Goal: Find specific page/section: Find specific page/section

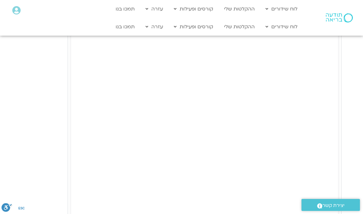
type input "1071.88"
type input "3188.366667"
type input "1071.88"
type input "3188.366667"
type input "1071.88"
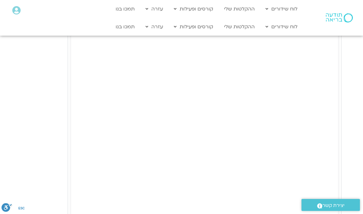
type input "3188.366667"
type input "1071.88"
type input "3188.366667"
type input "1071.88"
type input "3188.366667"
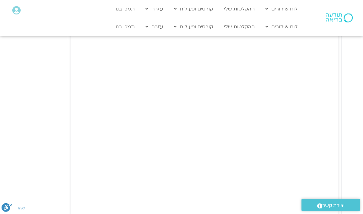
type input "1071.88"
type input "3188.366667"
type input "1071.88"
type input "3188.366667"
type input "1071.88"
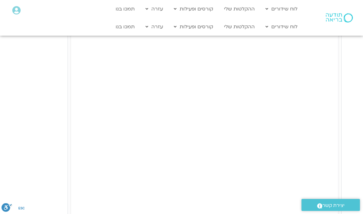
type input "3188.366667"
type input "1071.88"
type input "3188.366667"
type input "1071.88"
type input "3188.366667"
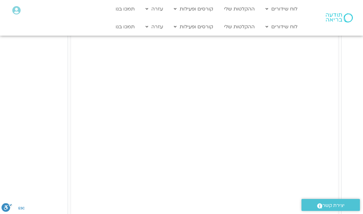
type input "1071.88"
type input "3188.366667"
type input "1071.88"
type input "3188.366667"
type input "1071.88"
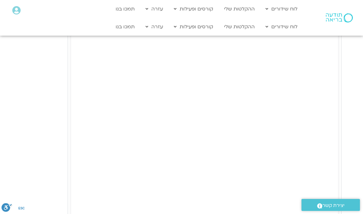
type input "3188.366667"
type input "1071.88"
type input "3188.366667"
type input "1071.88"
type input "3188.366667"
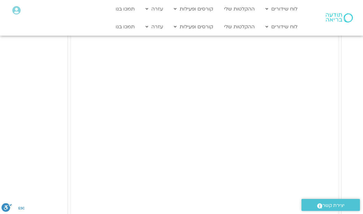
type input "1071.88"
type input "3188.366667"
type input "1071.88"
type input "3188.366667"
type input "1071.88"
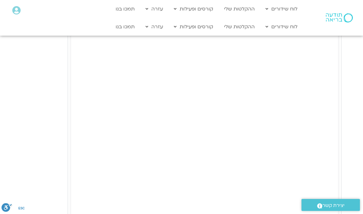
type input "3188.366667"
type input "1071.88"
type input "3188.366667"
type input "1071.88"
type input "3188.366667"
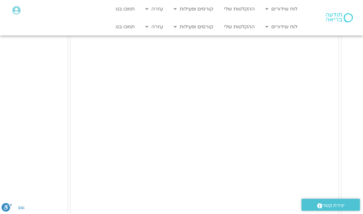
type input "1071.88"
type input "3188.366667"
type input "1071.88"
type input "3188.366667"
type input "1071.88"
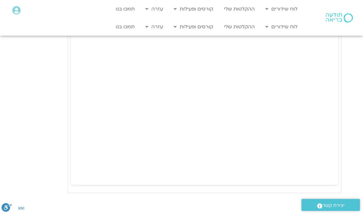
type input "3188.366667"
type input "1071.88"
type input "3188.366667"
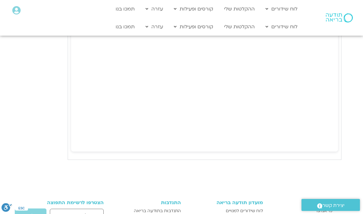
type input "1071.88"
type input "3188.366667"
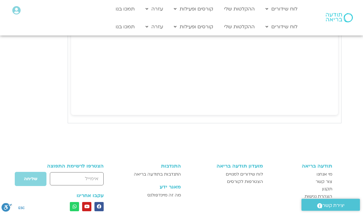
type input "1071.88"
type input "3188.366667"
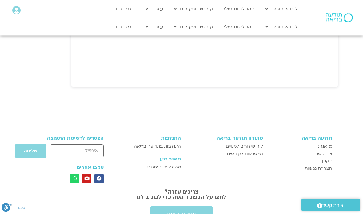
type input "1071.88"
type input "3188.366667"
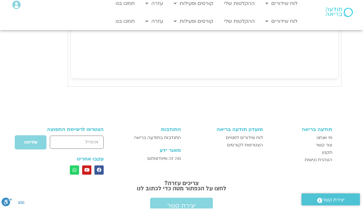
type input "1071.88"
type input "3188.366667"
type input "1071.88"
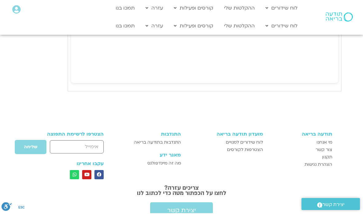
type input "3188.366667"
type input "1071.88"
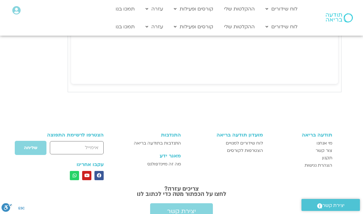
type input "3188.366667"
type input "1071.88"
type input "3188.366667"
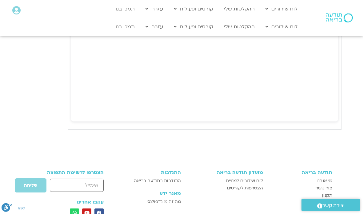
type input "1071.88"
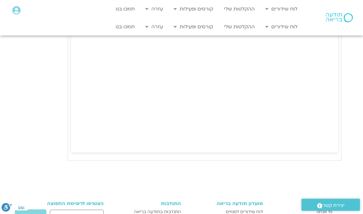
type input "3188.366667"
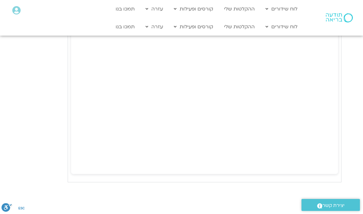
type input "1071.88"
type input "3188.366667"
type input "1071.88"
type input "3188.366667"
type input "1071.88"
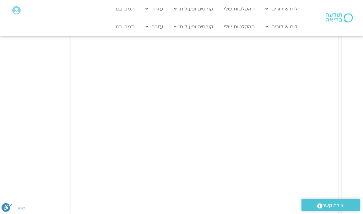
type input "3188.366667"
type input "1071.88"
type input "3188.366667"
type input "1071.88"
type input "3188.366667"
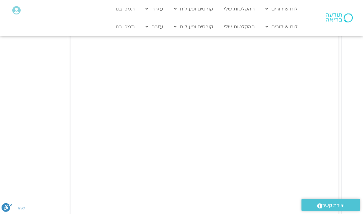
type input "1071.88"
type input "3188.366667"
type input "1071.88"
type input "3188.366667"
type input "1071.88"
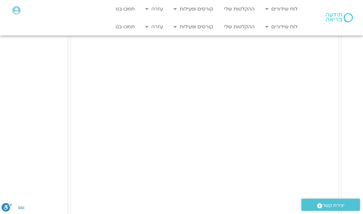
type input "3188.366667"
type input "1071.88"
type input "3188.366667"
type input "1071.88"
type input "3188.366667"
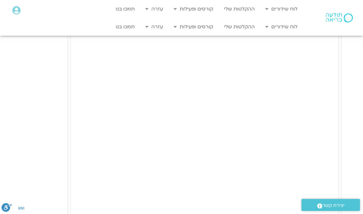
type input "1071.88"
type input "3188.366667"
type input "1071.88"
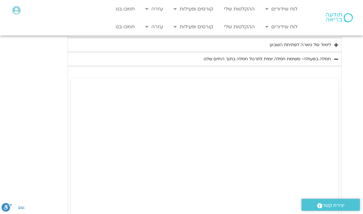
type input "3188.366667"
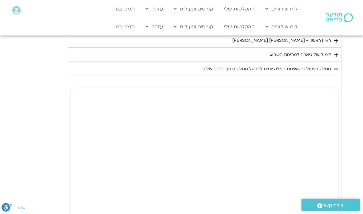
type input "1071.88"
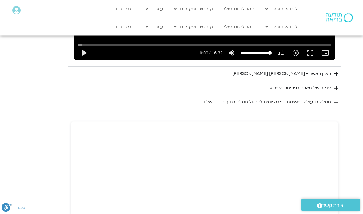
type input "3188.366667"
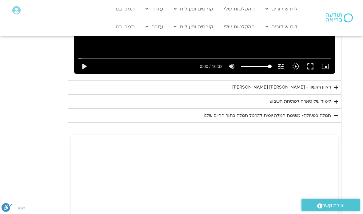
type input "1071.88"
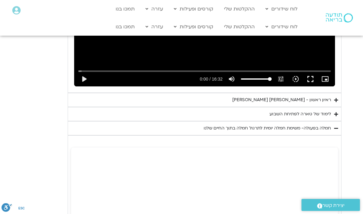
type input "3188.366667"
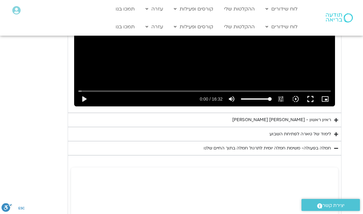
type input "1071.88"
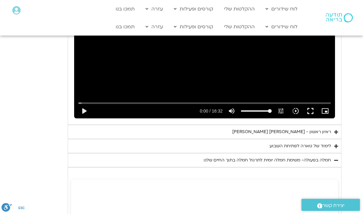
type input "3188.366667"
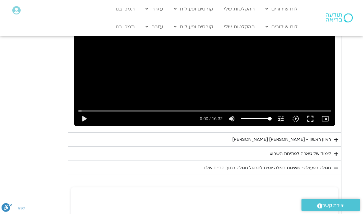
type input "1071.88"
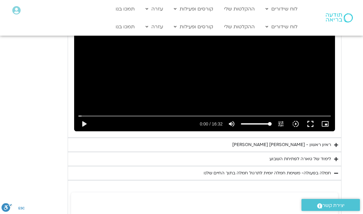
type input "3188.366667"
type input "1071.88"
type input "3188.366667"
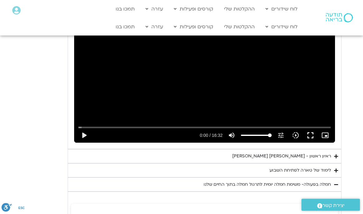
type input "1071.88"
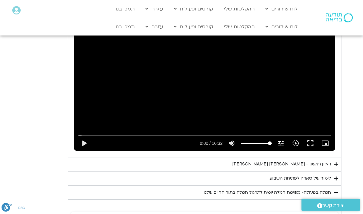
type input "3188.366667"
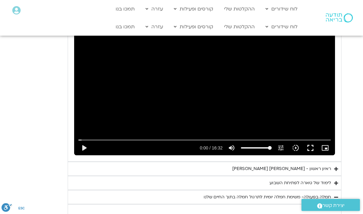
type input "1071.88"
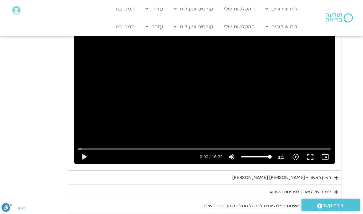
type input "3188.366667"
type input "1071.88"
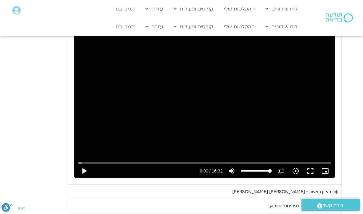
type input "3188.366667"
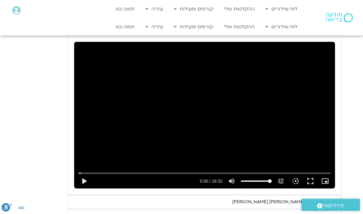
type input "1071.88"
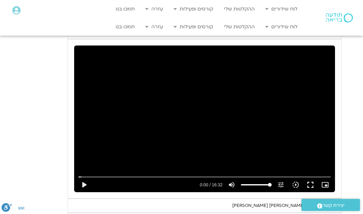
type input "3188.366667"
type input "1071.88"
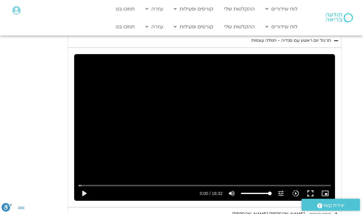
type input "3188.366667"
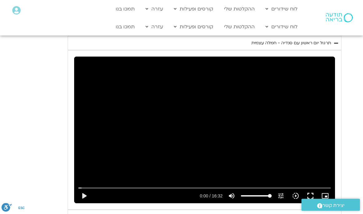
type input "1071.88"
type input "3188.366667"
type input "1071.88"
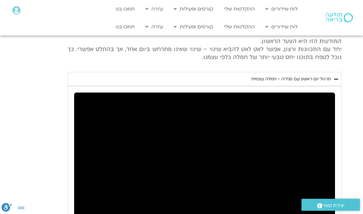
type input "3188.366667"
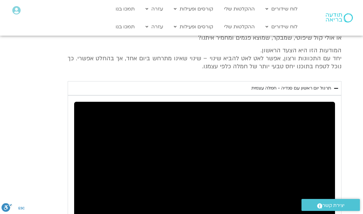
type input "1071.88"
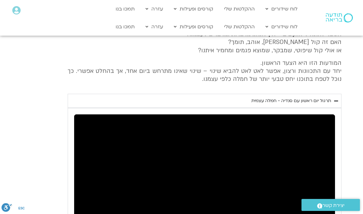
type input "3188.366667"
type input "1071.88"
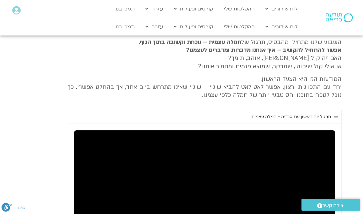
type input "3188.366667"
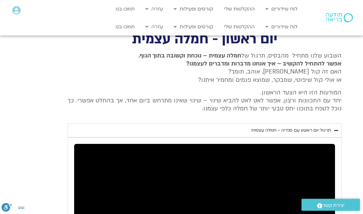
type input "1071.88"
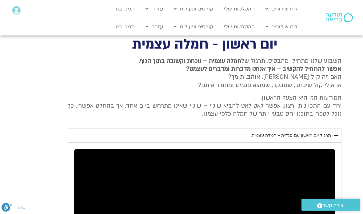
type input "3188.366667"
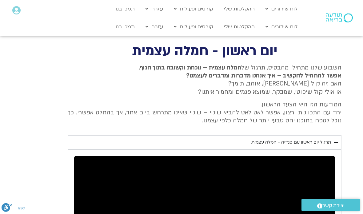
type input "1071.88"
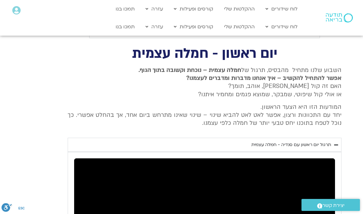
type input "3188.366667"
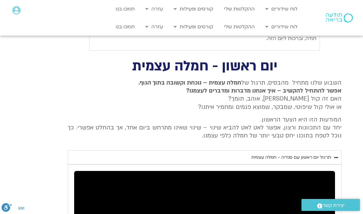
type input "1071.88"
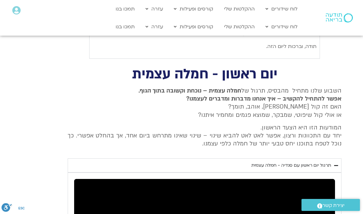
type input "3188.366667"
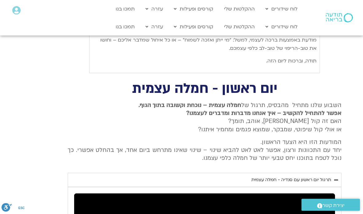
type input "1071.88"
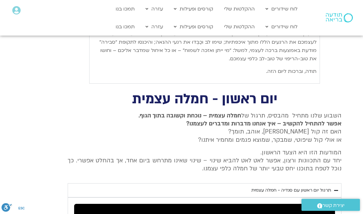
type input "3188.366667"
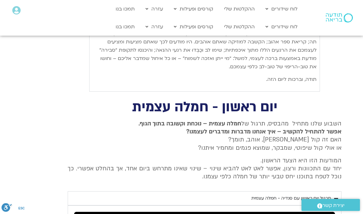
type input "1071.88"
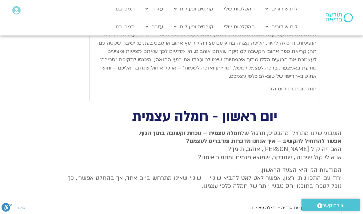
type input "3188.366667"
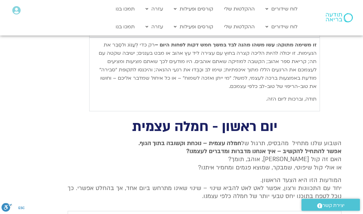
type input "1071.88"
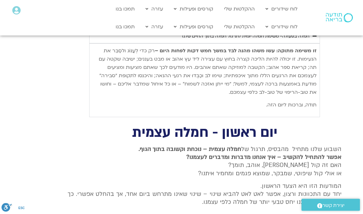
type input "3188.366667"
type input "1071.88"
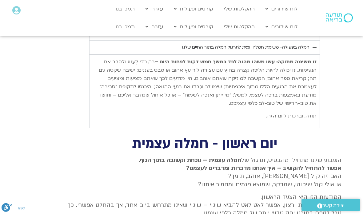
type input "3188.366667"
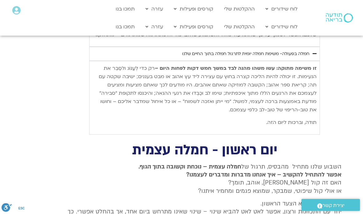
type input "1071.88"
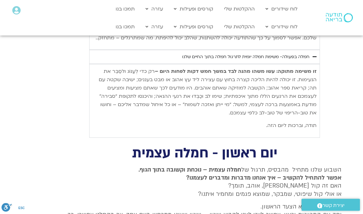
type input "3188.366667"
type input "1071.88"
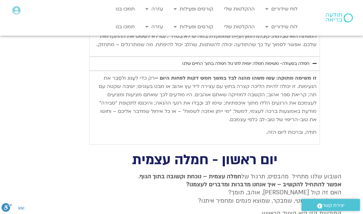
type input "3188.366667"
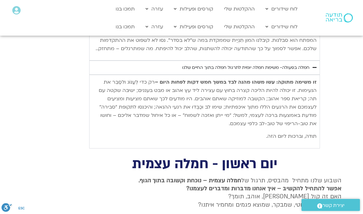
type input "1071.88"
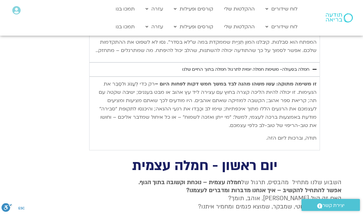
type input "3188.366667"
type input "1071.88"
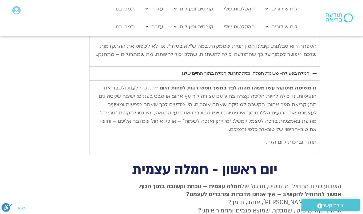
type input "3188.366667"
type input "1071.88"
type input "3188.366667"
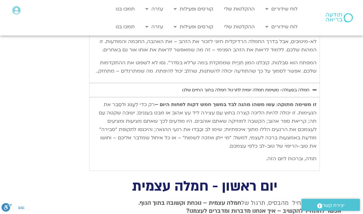
type input "1071.88"
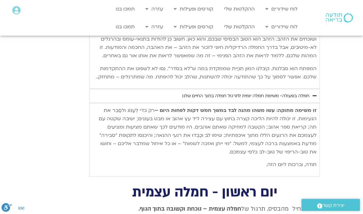
type input "3188.366667"
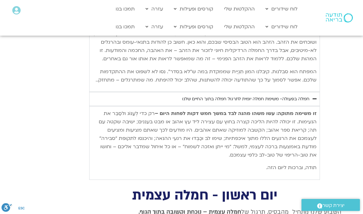
type input "1071.88"
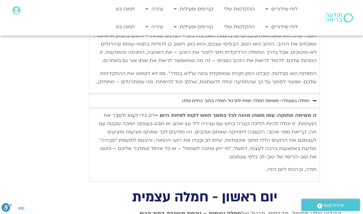
type input "3188.366667"
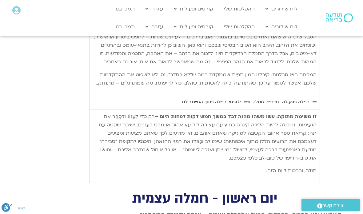
type input "1071.88"
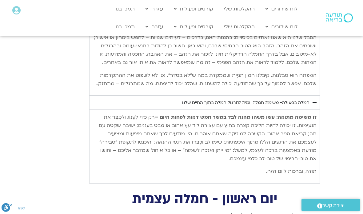
type input "3188.366667"
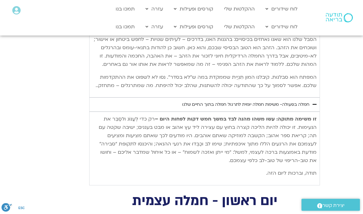
type input "1071.88"
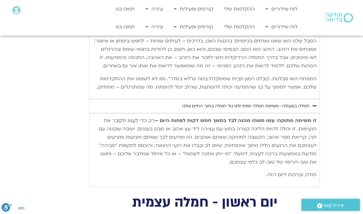
type input "3188.366667"
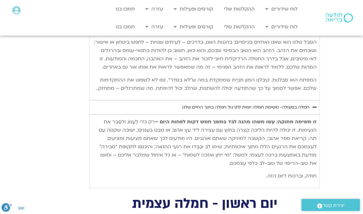
type input "1071.88"
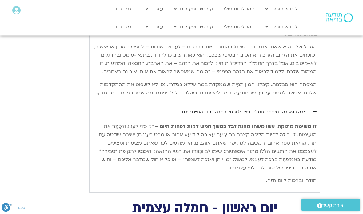
type input "3188.366667"
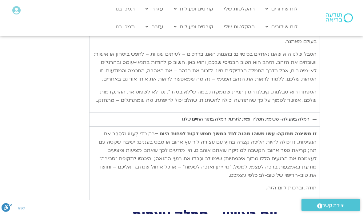
type input "1071.88"
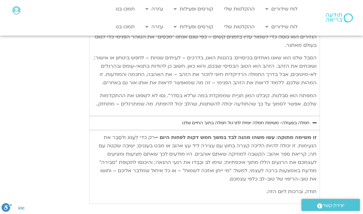
type input "3188.366667"
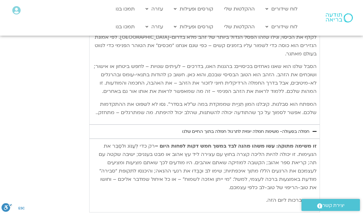
type input "1071.88"
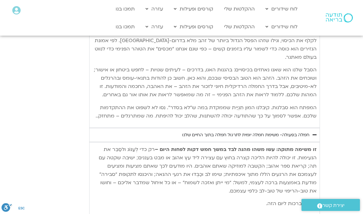
type input "3188.366667"
type input "1071.88"
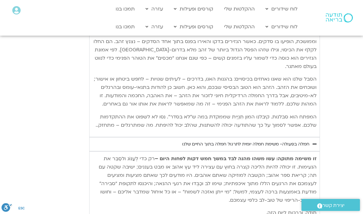
type input "3188.366667"
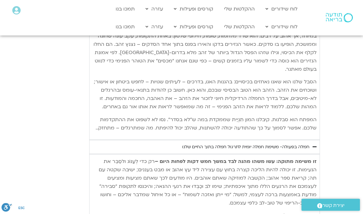
type input "1071.88"
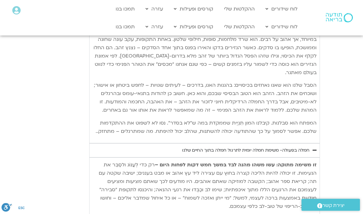
type input "3188.366667"
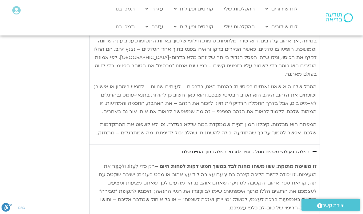
type input "1071.88"
type input "3188.366667"
type input "1071.88"
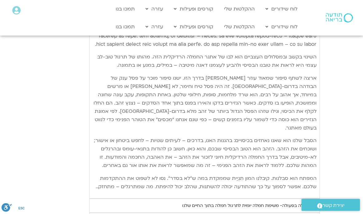
type input "3188.366667"
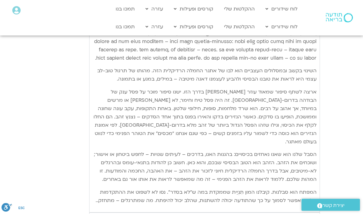
type input "1071.88"
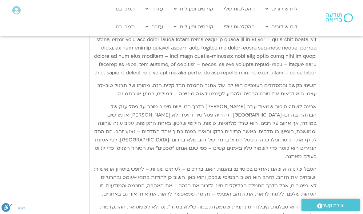
type input "3188.366667"
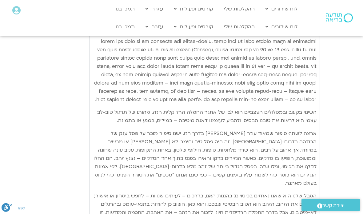
type input "1071.88"
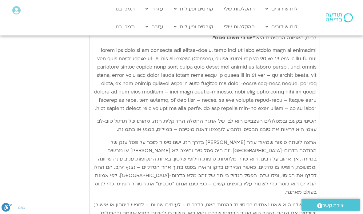
type input "3188.366667"
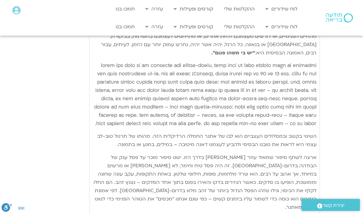
type input "1071.88"
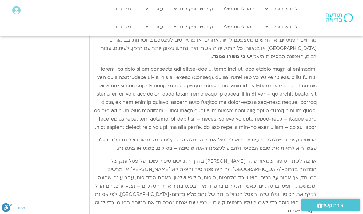
type input "3188.366667"
type input "1071.88"
type input "3188.366667"
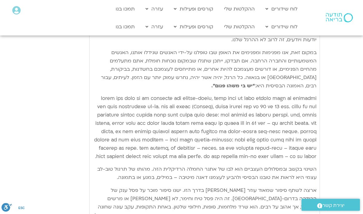
type input "1071.88"
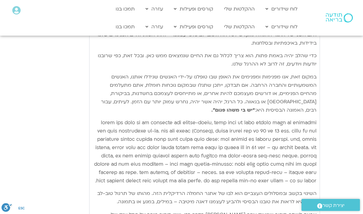
type input "3188.366667"
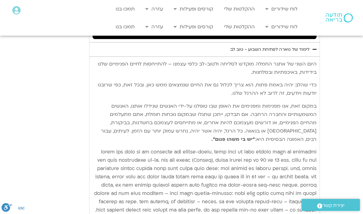
type input "1071.88"
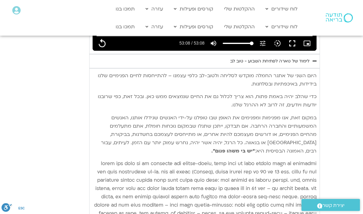
type input "3188.366667"
type input "1071.88"
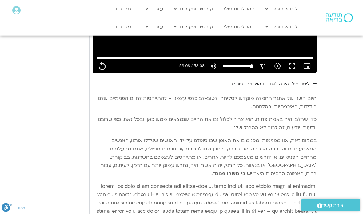
type input "3188.366667"
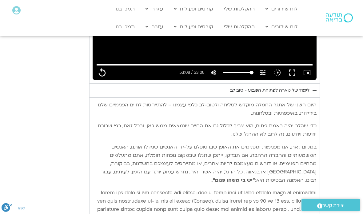
type input "1071.88"
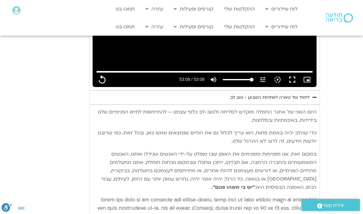
type input "3188.366667"
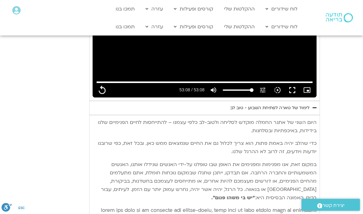
type input "1071.88"
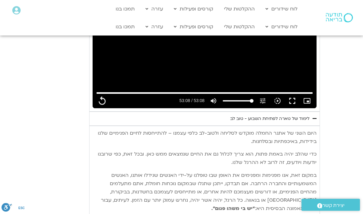
type input "3188.366667"
type input "1071.88"
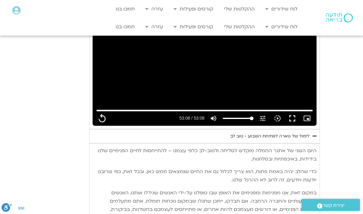
type input "3188.366667"
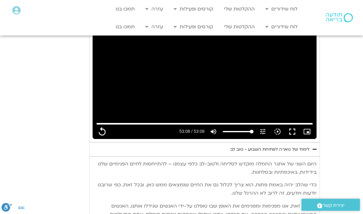
type input "1071.88"
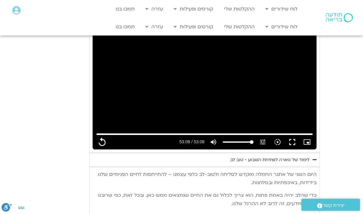
type input "3188.366667"
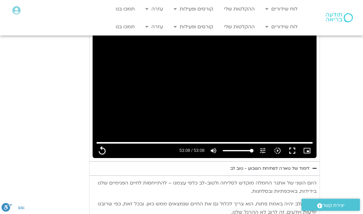
type input "1071.88"
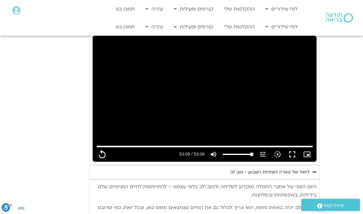
type input "3188.366667"
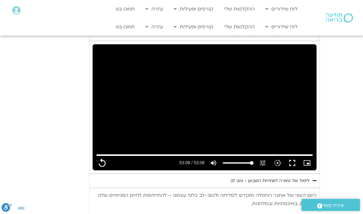
type input "1071.88"
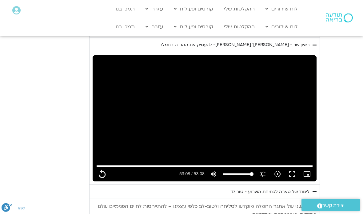
type input "3188.366667"
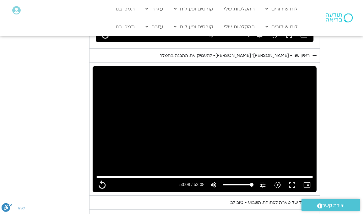
type input "1071.88"
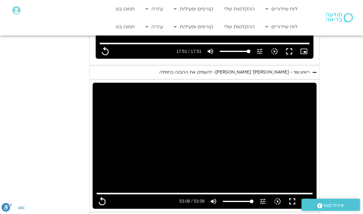
type input "3188.366667"
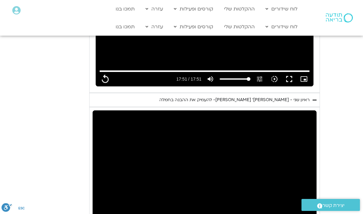
type input "1071.88"
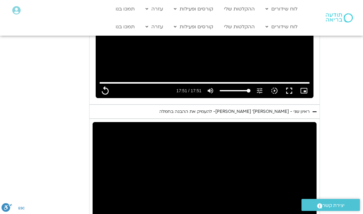
type input "3188.366667"
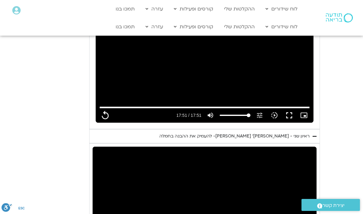
type input "1071.88"
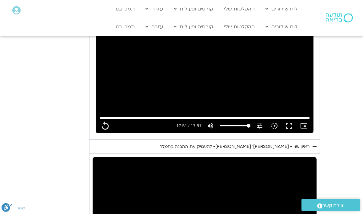
type input "3188.366667"
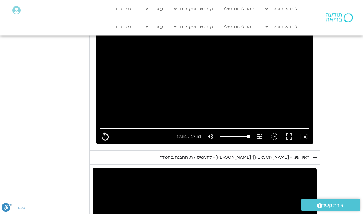
type input "1071.88"
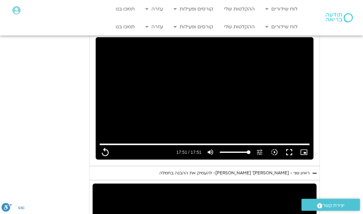
type input "3188.366667"
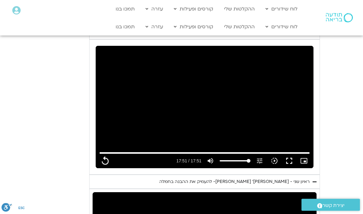
type input "1071.88"
type input "3188.366667"
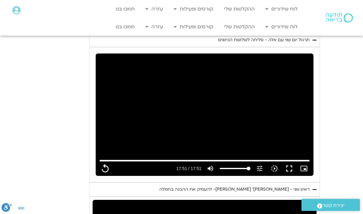
type input "1071.88"
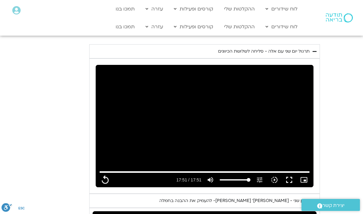
type input "3188.366667"
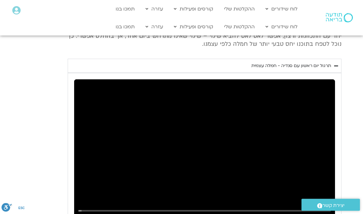
scroll to position [1105, 0]
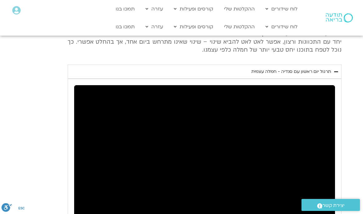
click at [319, 41] on link "לוח שידורים יומי" at bounding box center [296, 40] width 68 height 14
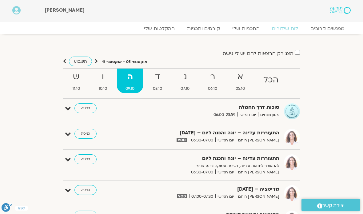
click at [108, 82] on strong "ו" at bounding box center [103, 77] width 26 height 14
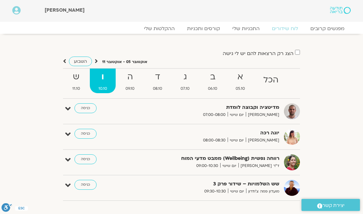
click at [74, 81] on strong "ש" at bounding box center [76, 77] width 25 height 14
